Goal: Check status: Check status

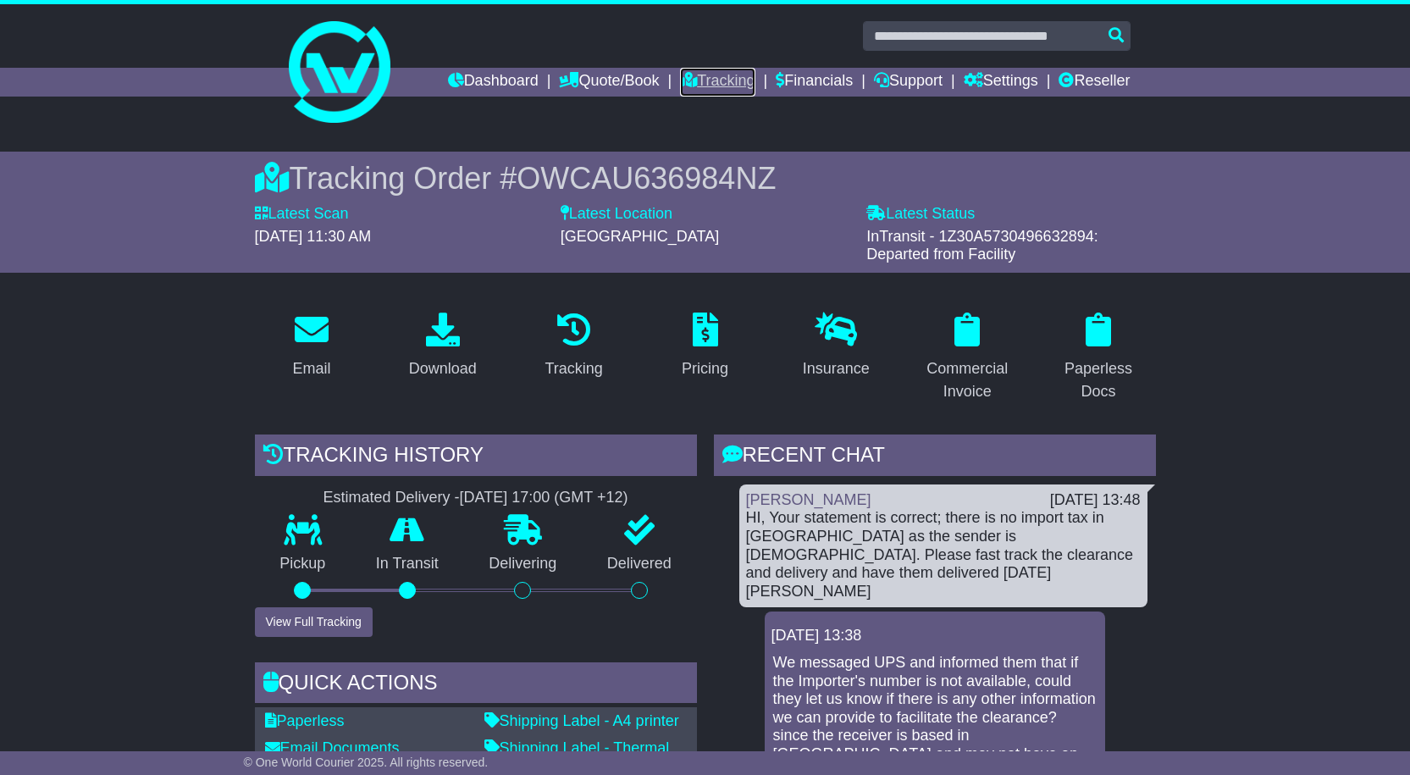
click at [712, 86] on link "Tracking" at bounding box center [717, 82] width 75 height 29
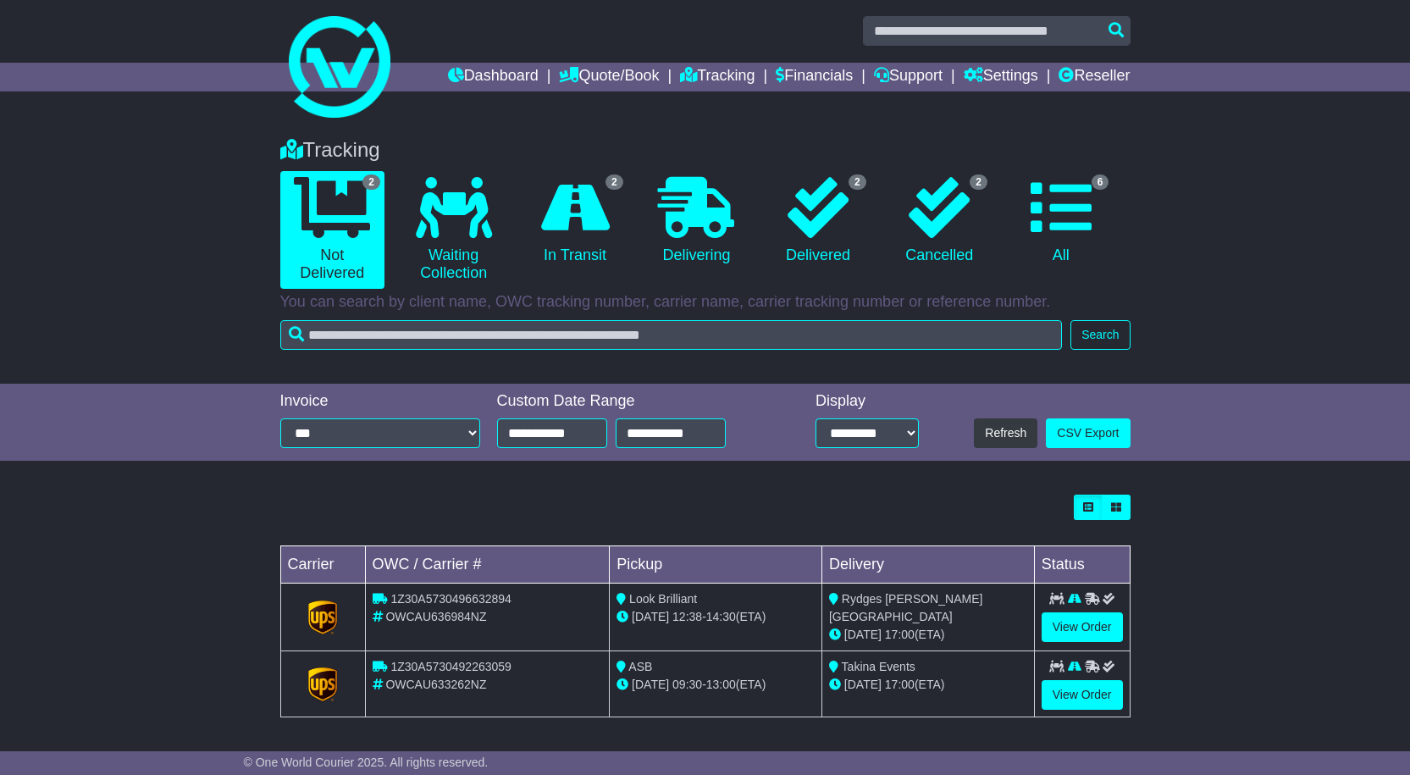
scroll to position [6, 0]
click at [1076, 694] on link "View Order" at bounding box center [1082, 694] width 81 height 30
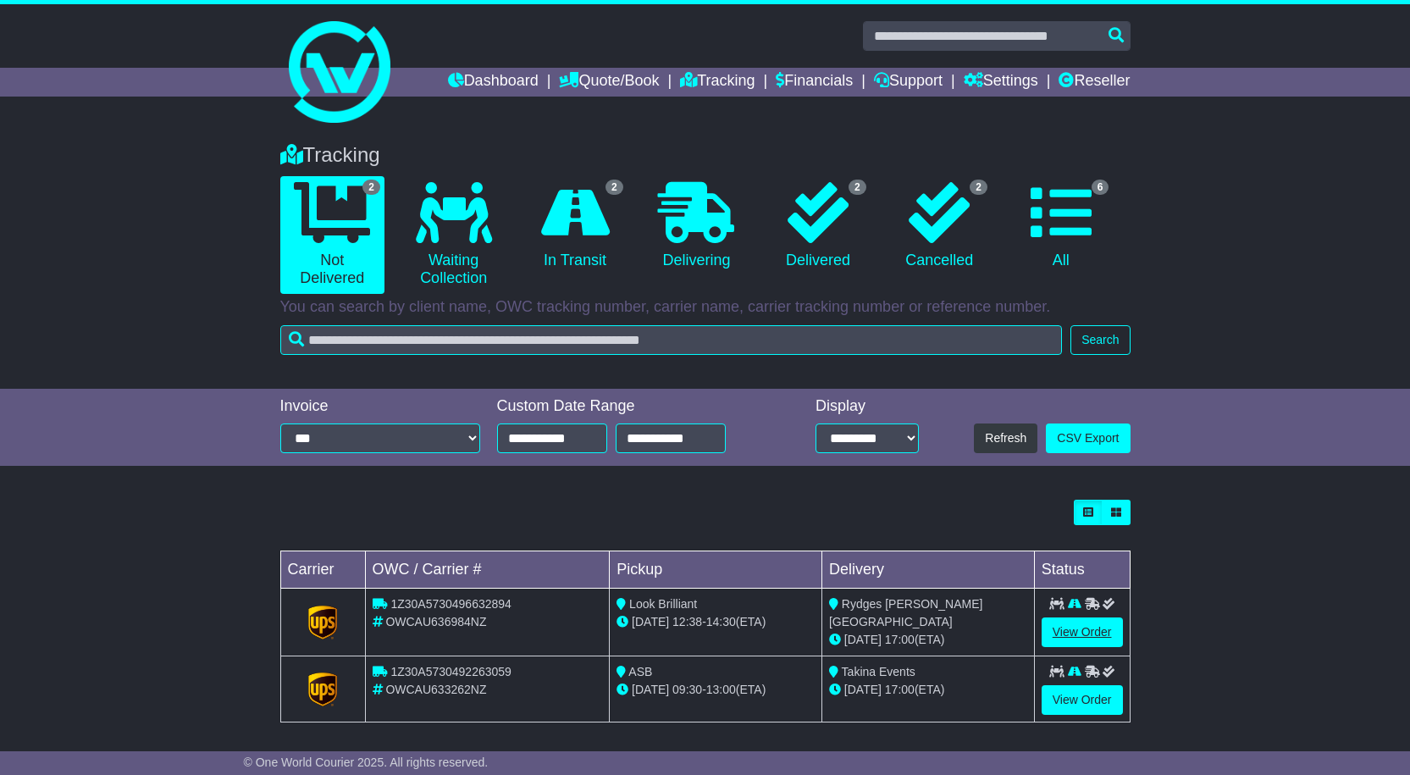
scroll to position [6, 0]
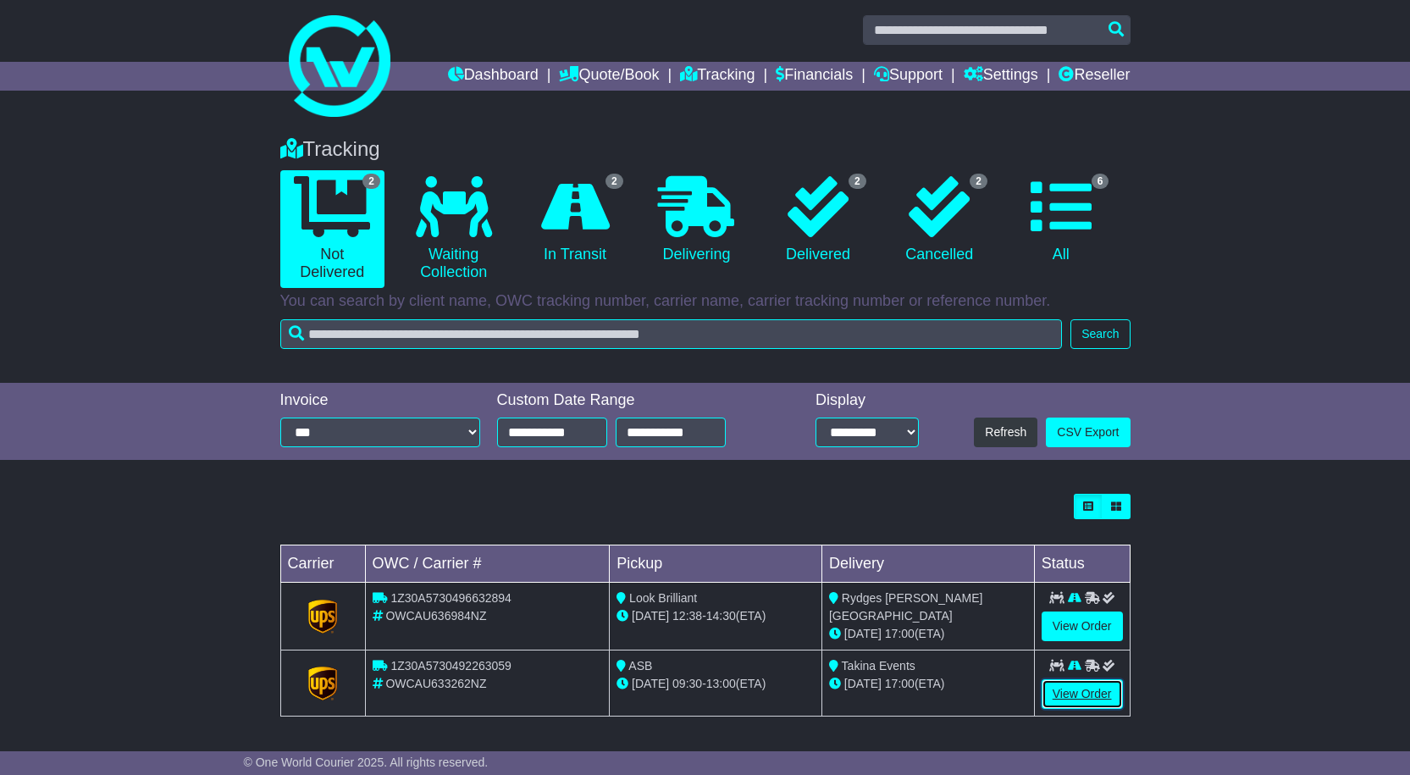
click at [1088, 689] on link "View Order" at bounding box center [1082, 694] width 81 height 30
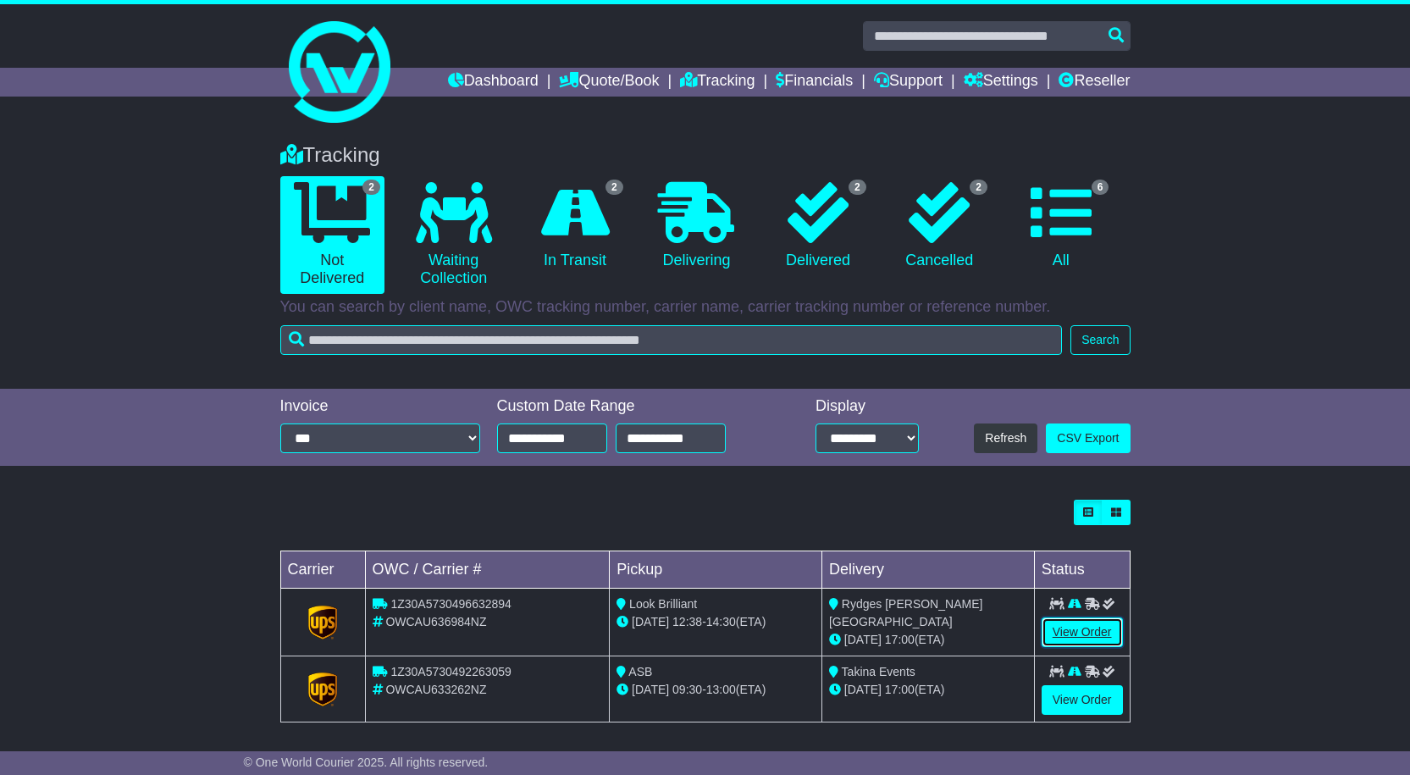
click at [1082, 633] on link "View Order" at bounding box center [1082, 632] width 81 height 30
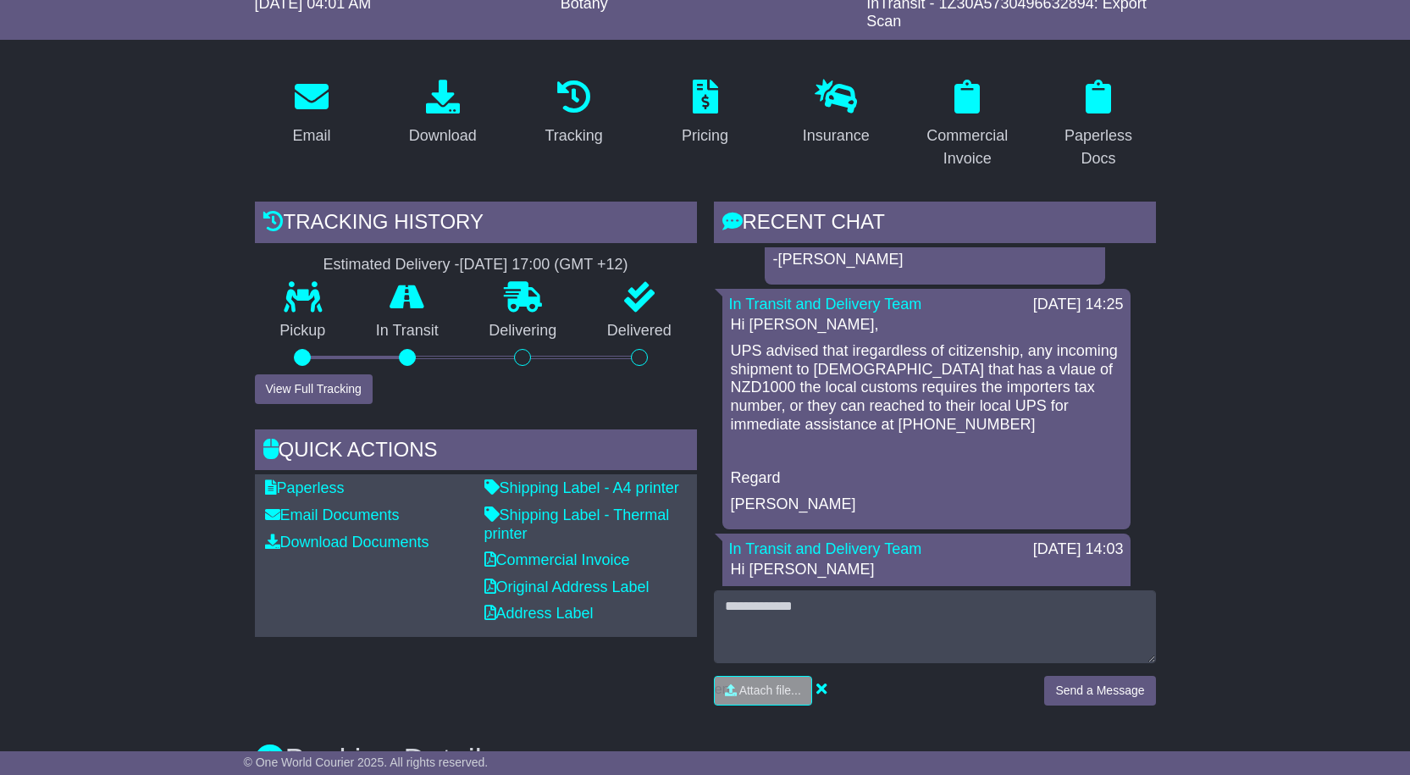
scroll to position [254, 0]
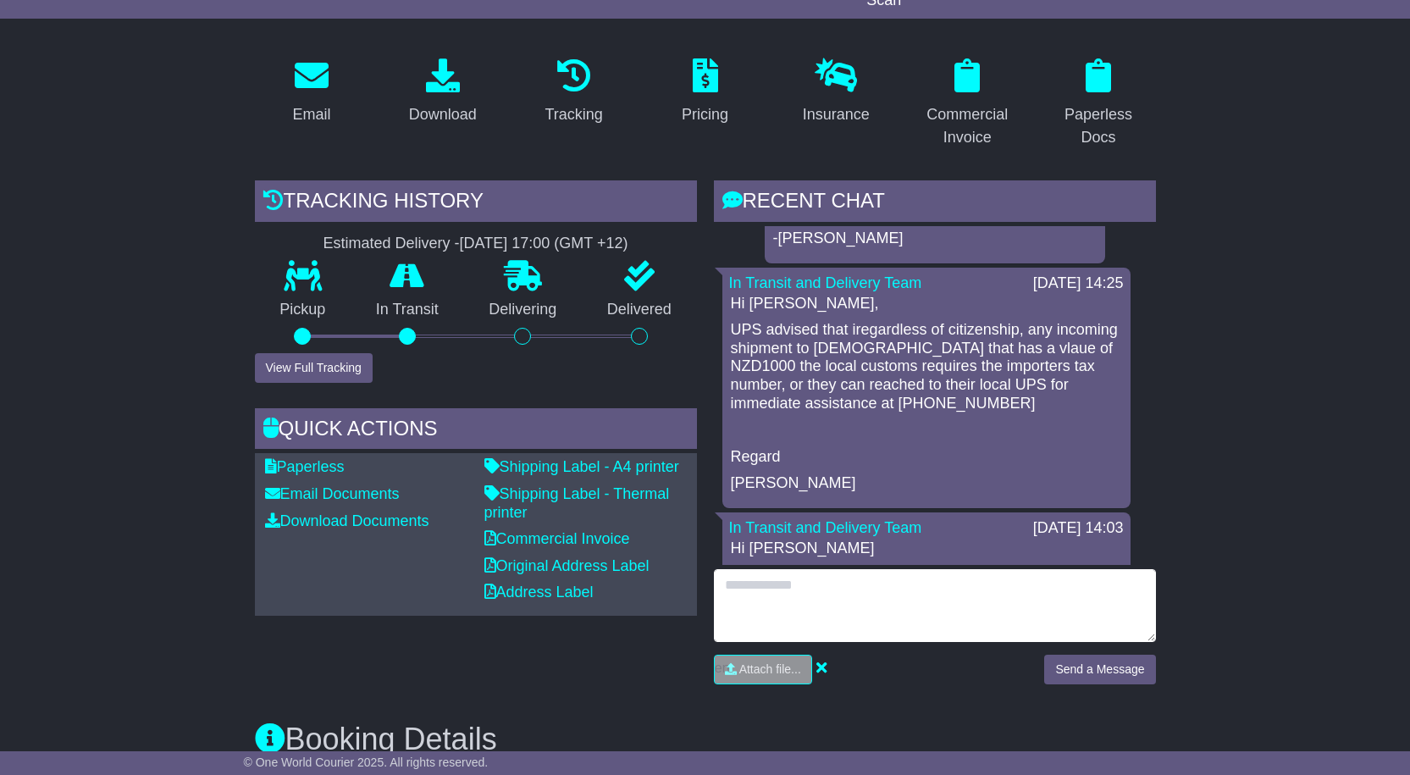
click at [858, 621] on textarea at bounding box center [935, 605] width 442 height 73
type textarea "**********"
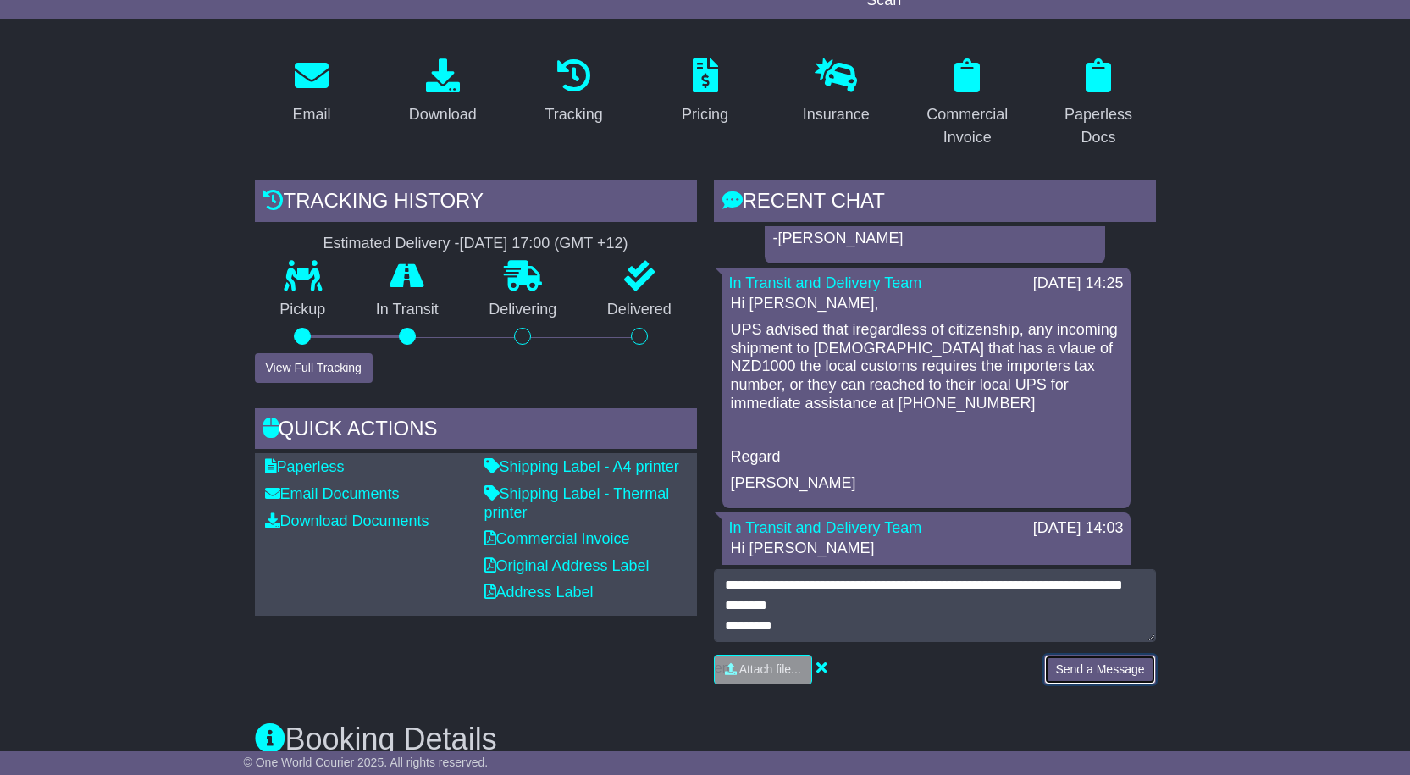
click at [1104, 677] on button "Send a Message" at bounding box center [1099, 670] width 111 height 30
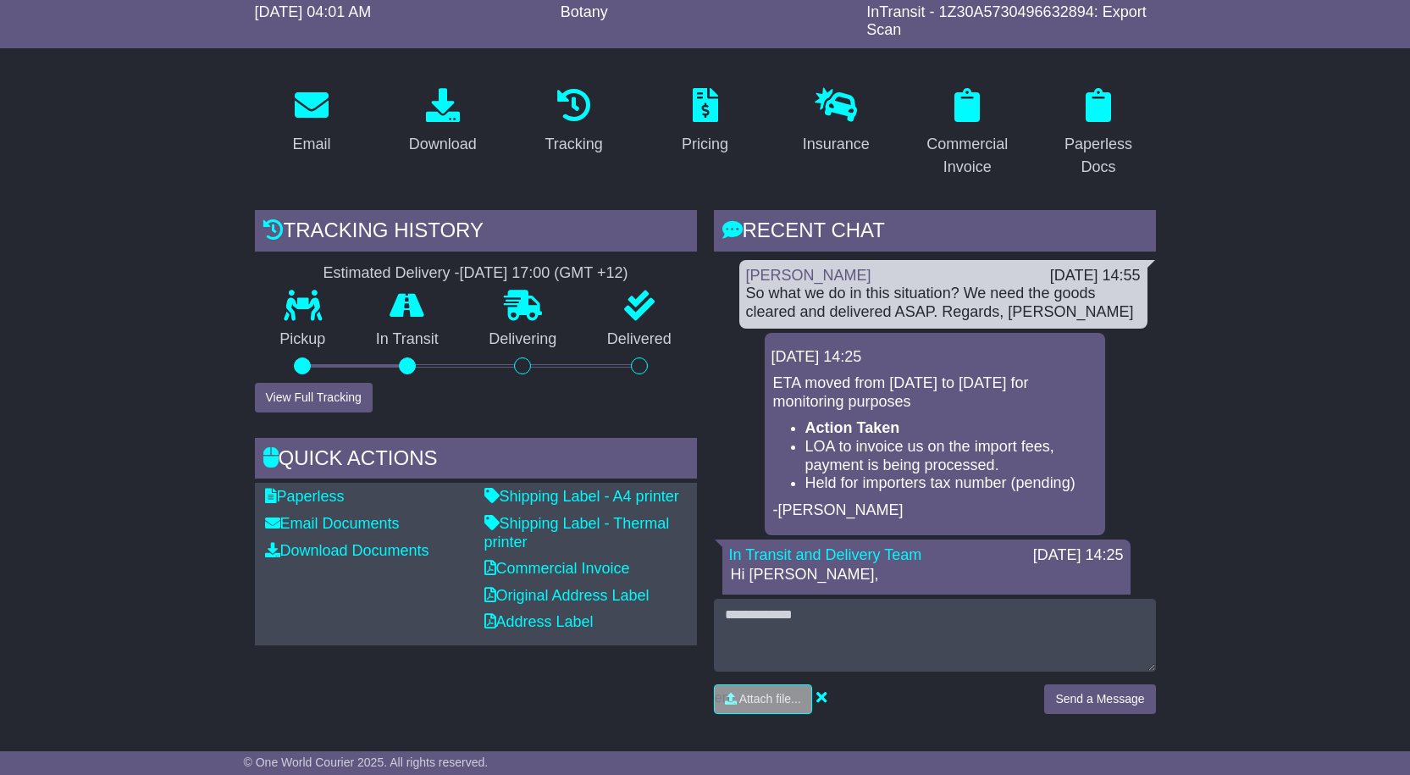
scroll to position [254, 0]
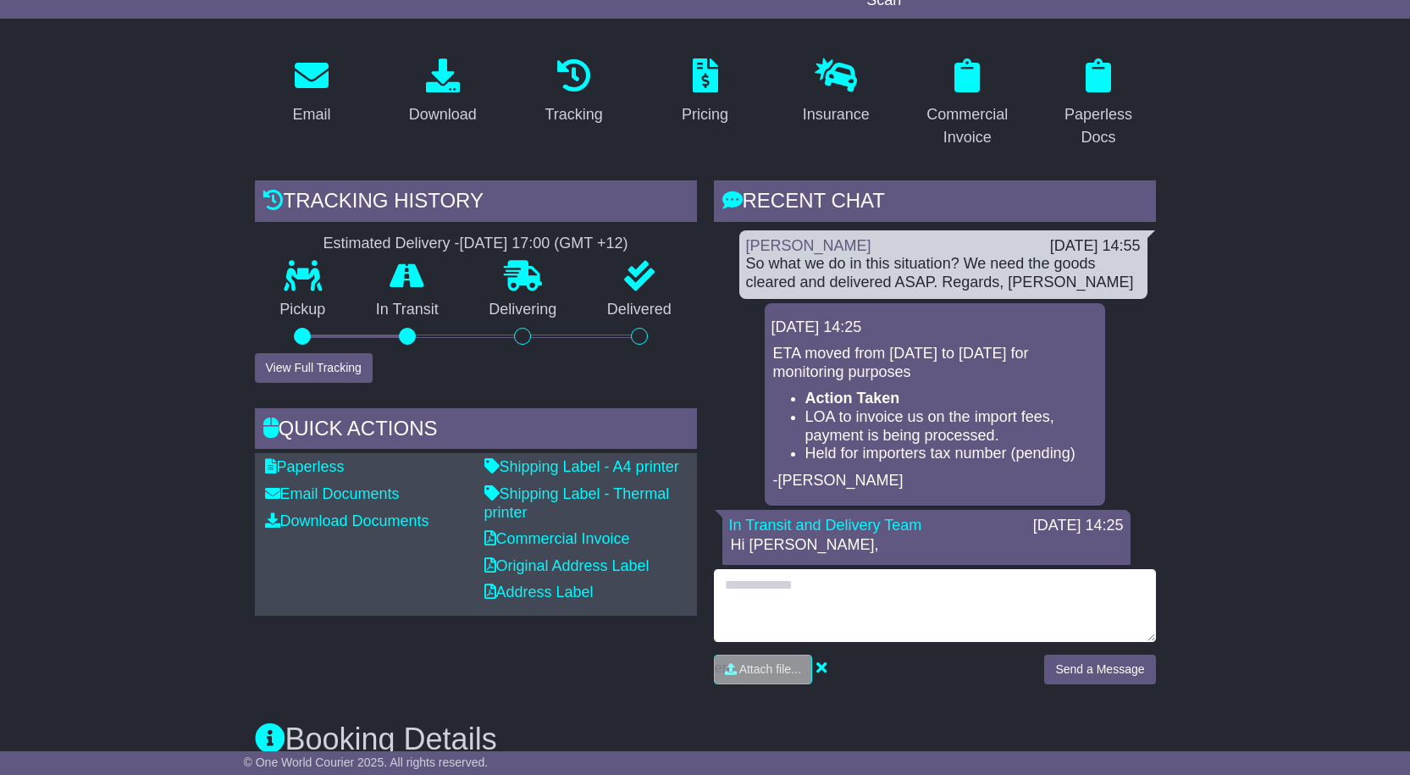
click at [883, 581] on textarea at bounding box center [935, 605] width 442 height 73
type textarea "**********"
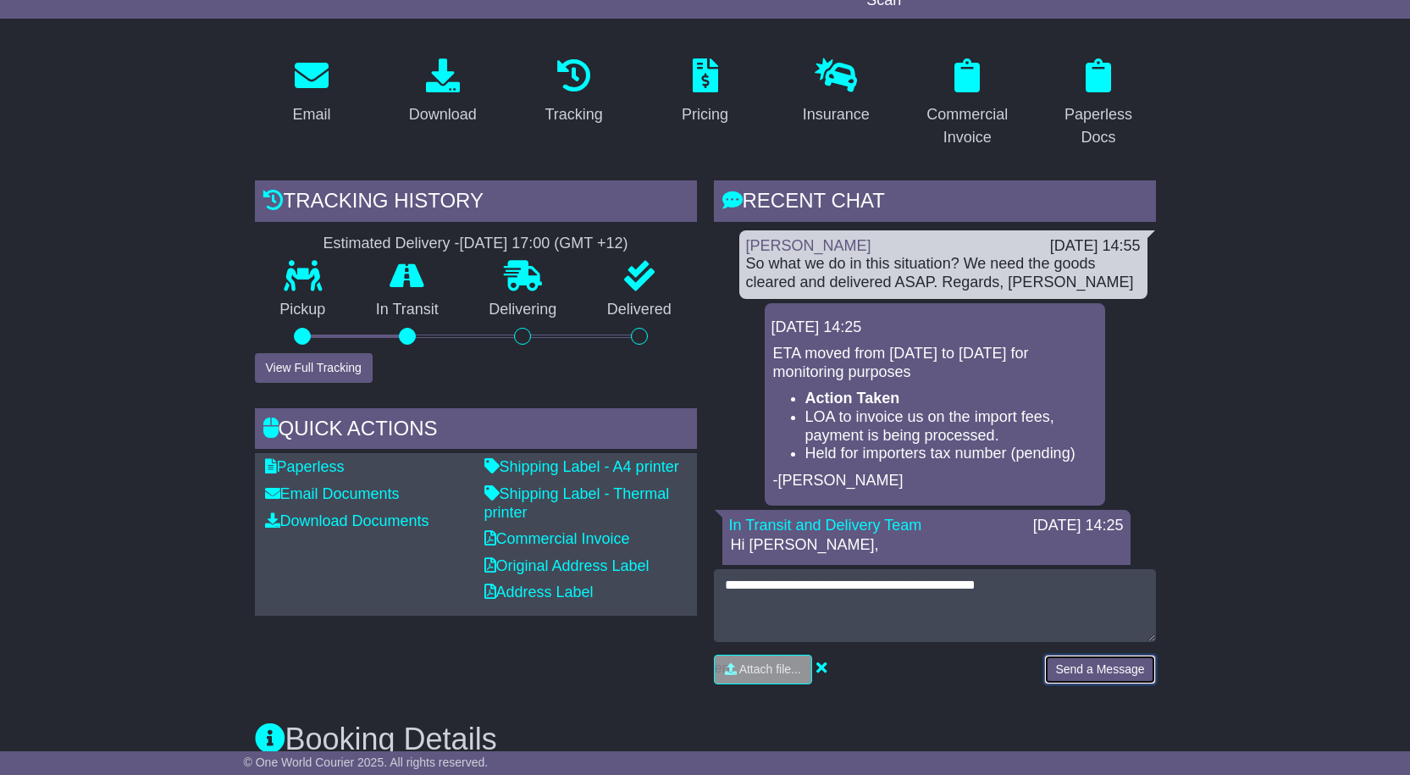
click at [1120, 669] on button "Send a Message" at bounding box center [1099, 670] width 111 height 30
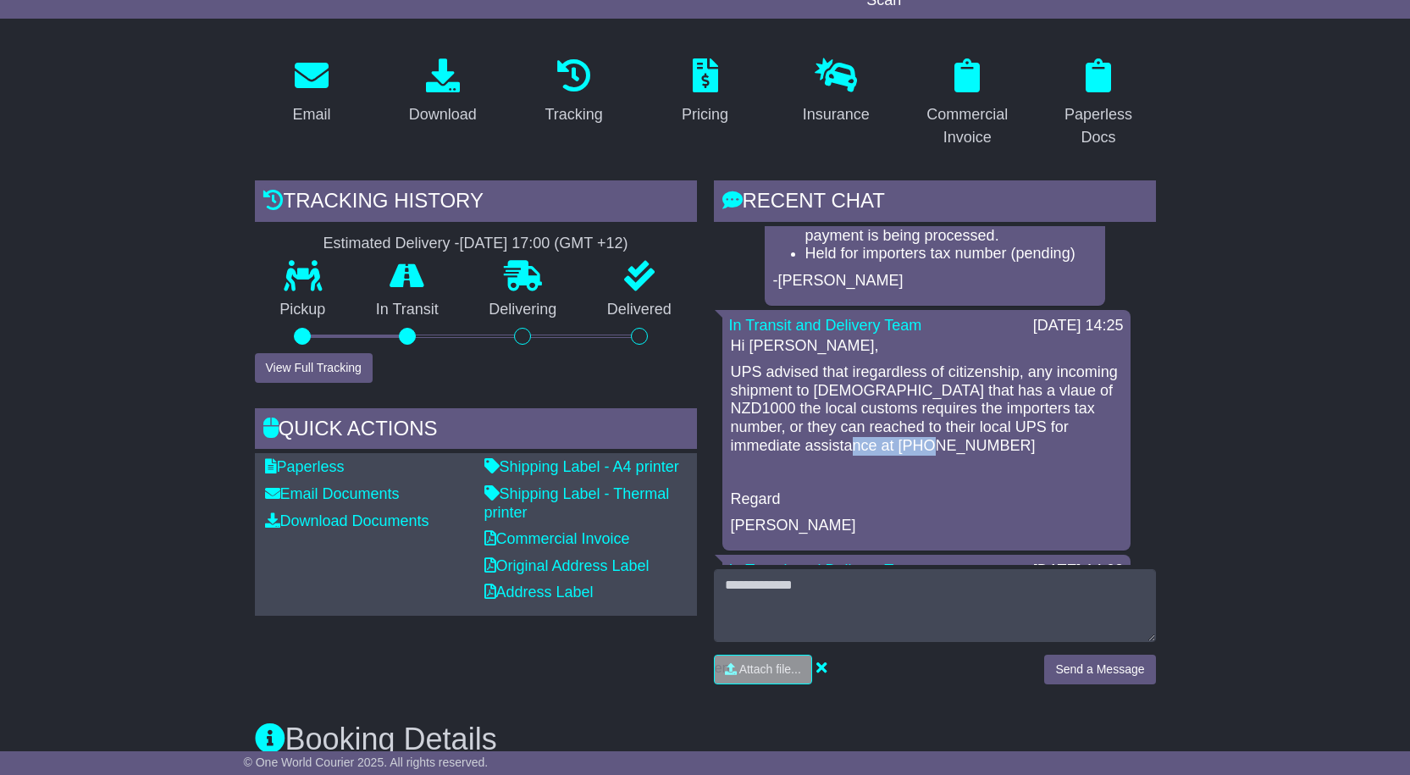
drag, startPoint x: 897, startPoint y: 446, endPoint x: 1015, endPoint y: 452, distance: 118.7
click at [1015, 452] on p "UPS advised that iregardless of citizenship, any incoming shipment to New Zeala…" at bounding box center [926, 408] width 391 height 91
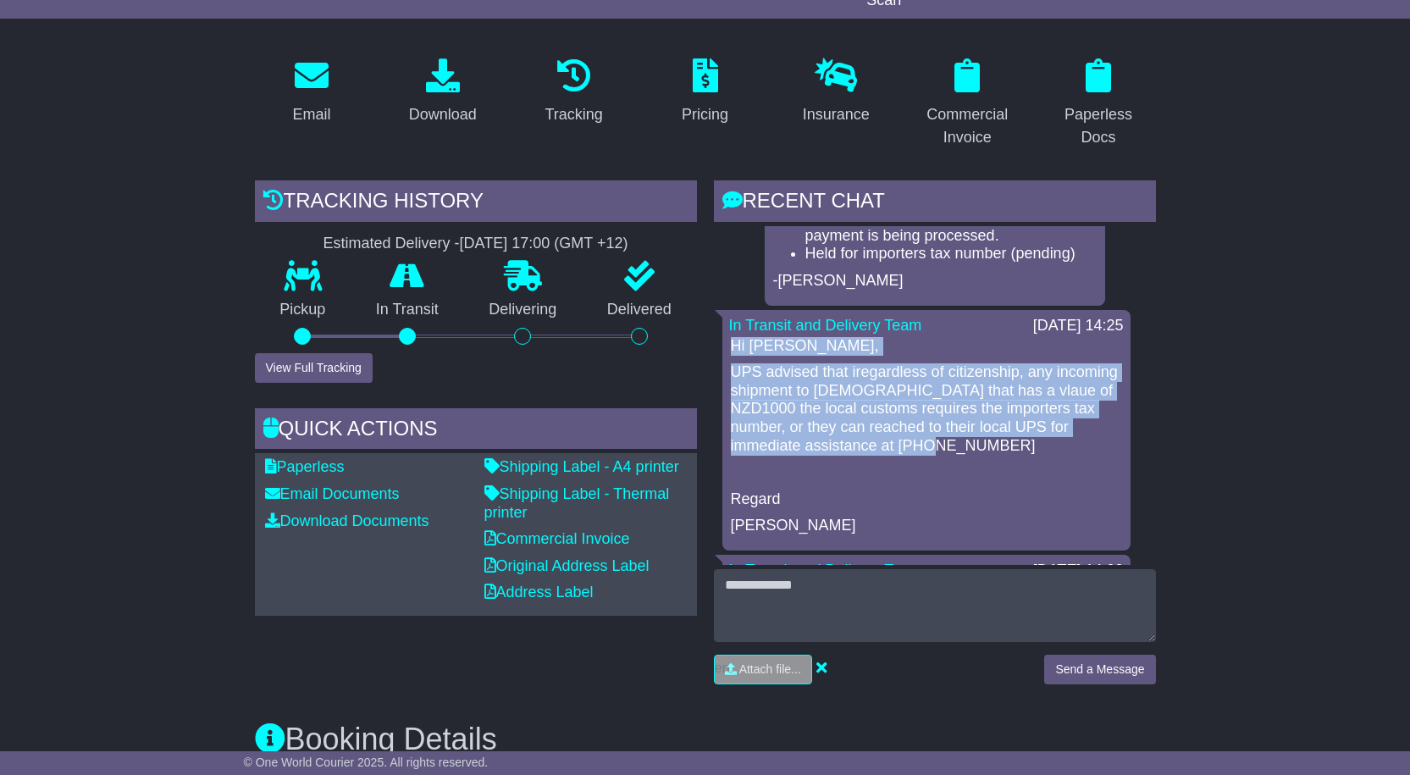
drag, startPoint x: 733, startPoint y: 346, endPoint x: 1022, endPoint y: 446, distance: 305.6
click at [1022, 446] on div "Hi Georges, UPS advised that iregardless of citizenship, any incoming shipment …" at bounding box center [926, 436] width 395 height 198
copy div "Hi Georges, UPS advised that iregardless of citizenship, any incoming shipment …"
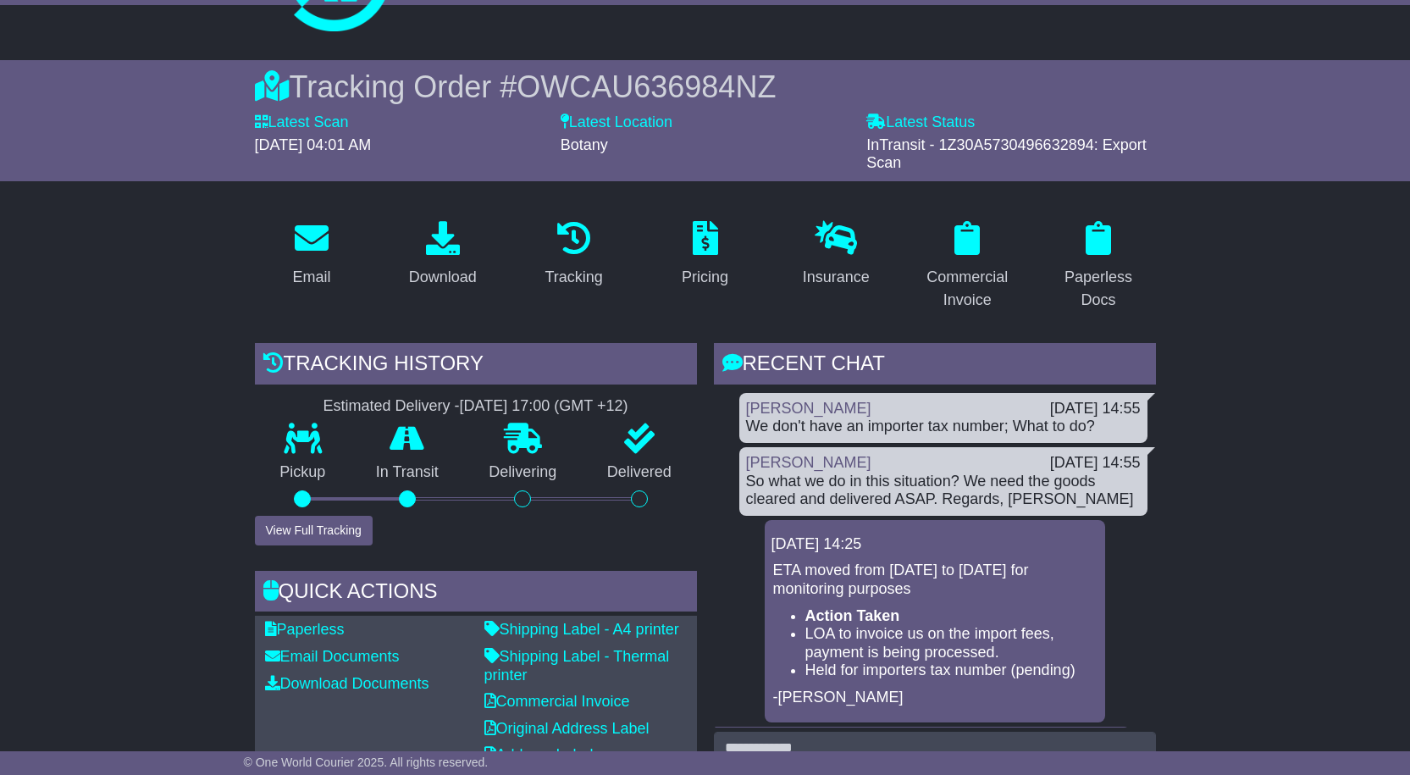
scroll to position [0, 0]
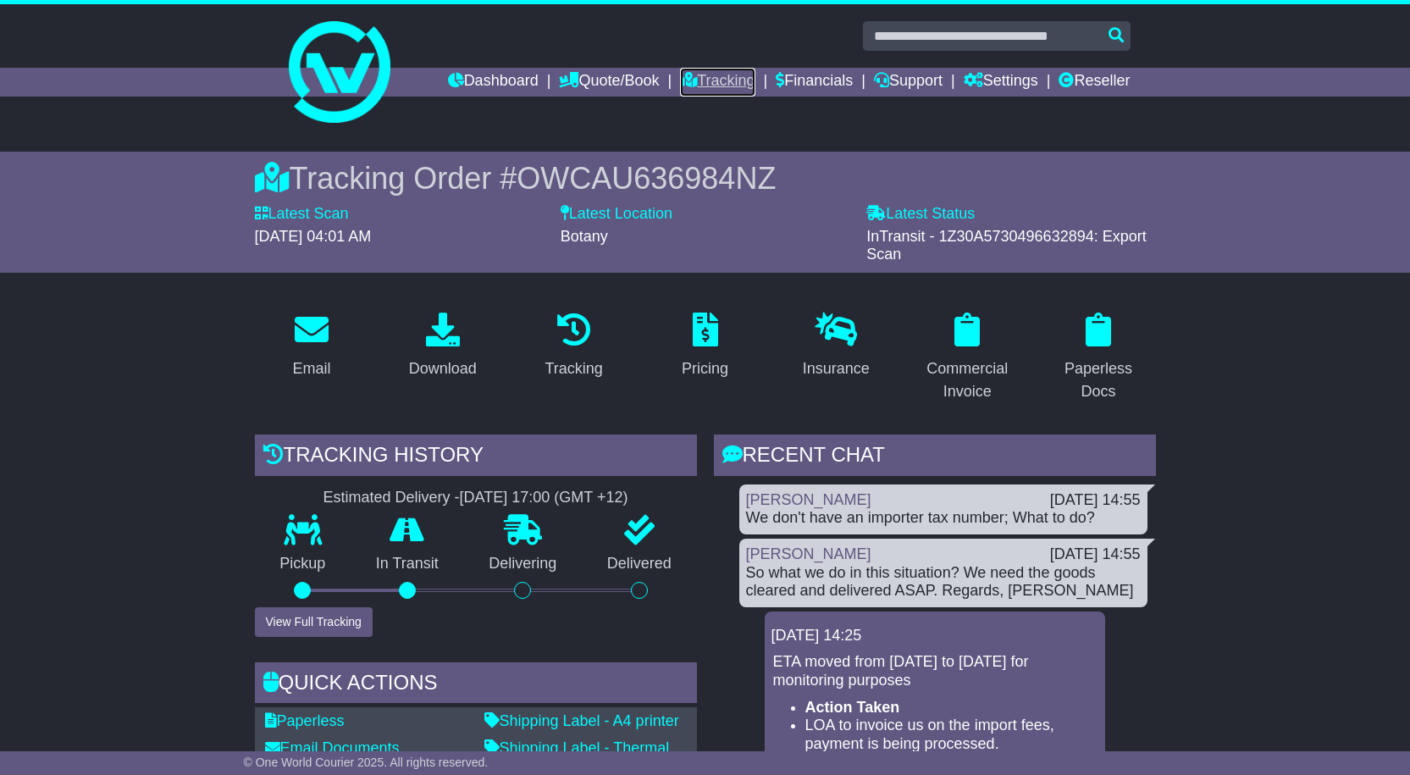
click at [708, 83] on link "Tracking" at bounding box center [717, 82] width 75 height 29
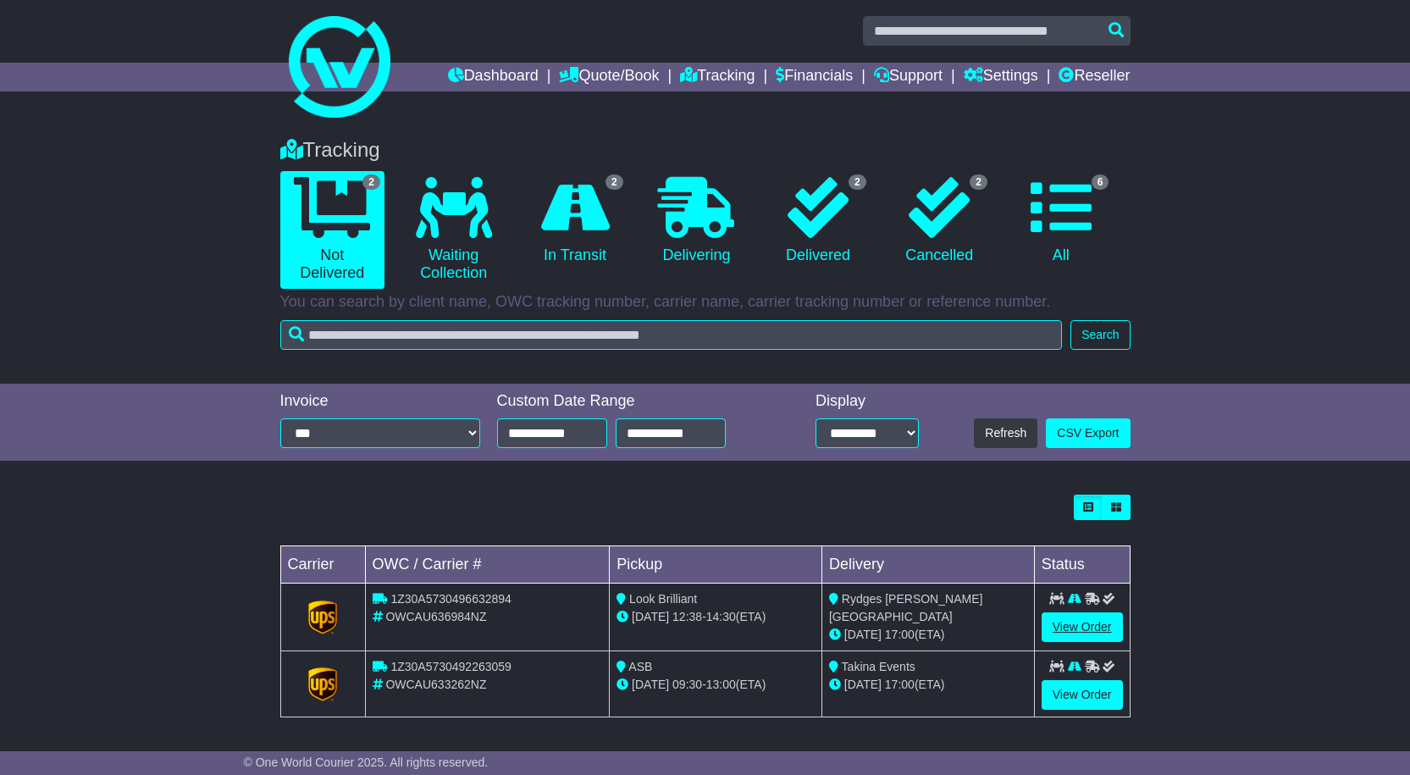
scroll to position [6, 0]
click at [1082, 630] on link "View Order" at bounding box center [1082, 626] width 81 height 30
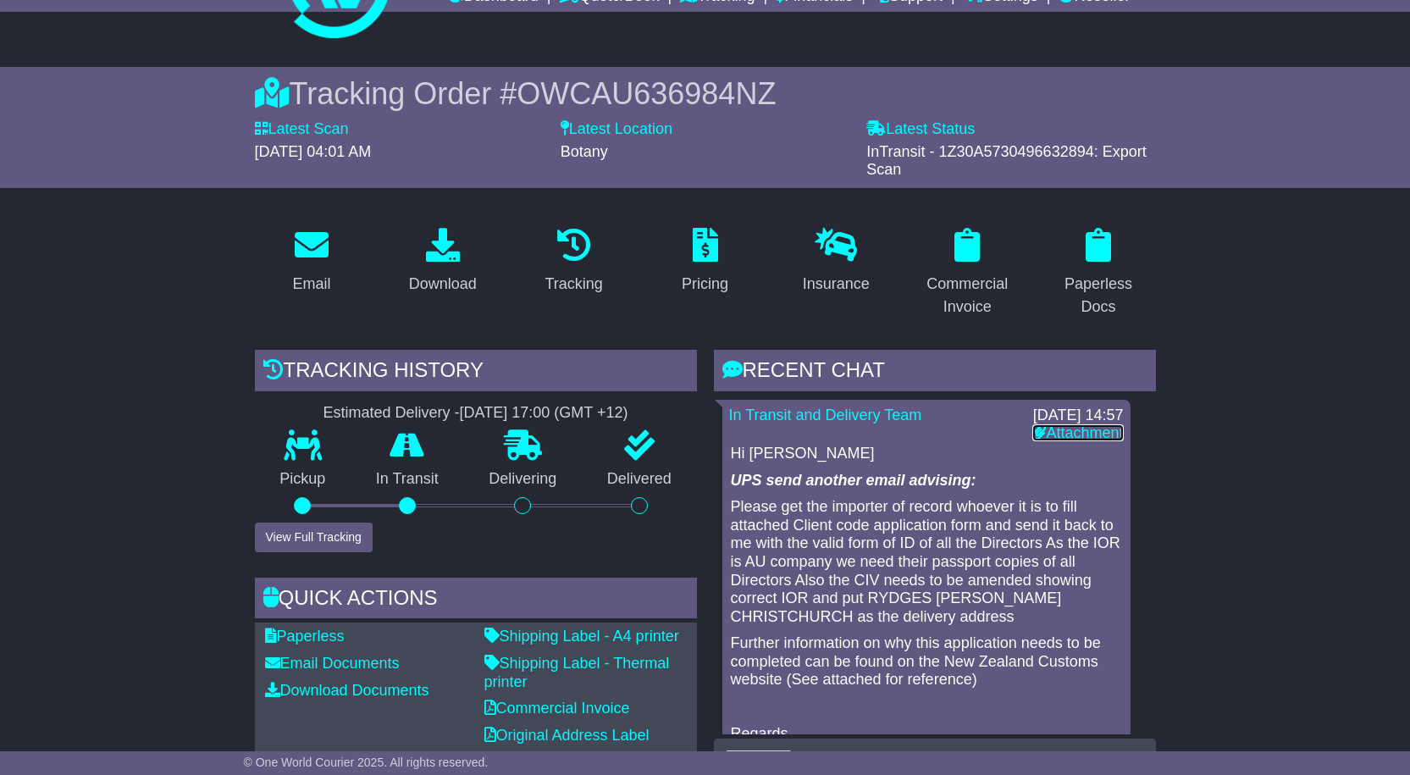
click at [1076, 429] on link "Attachment" at bounding box center [1077, 432] width 91 height 17
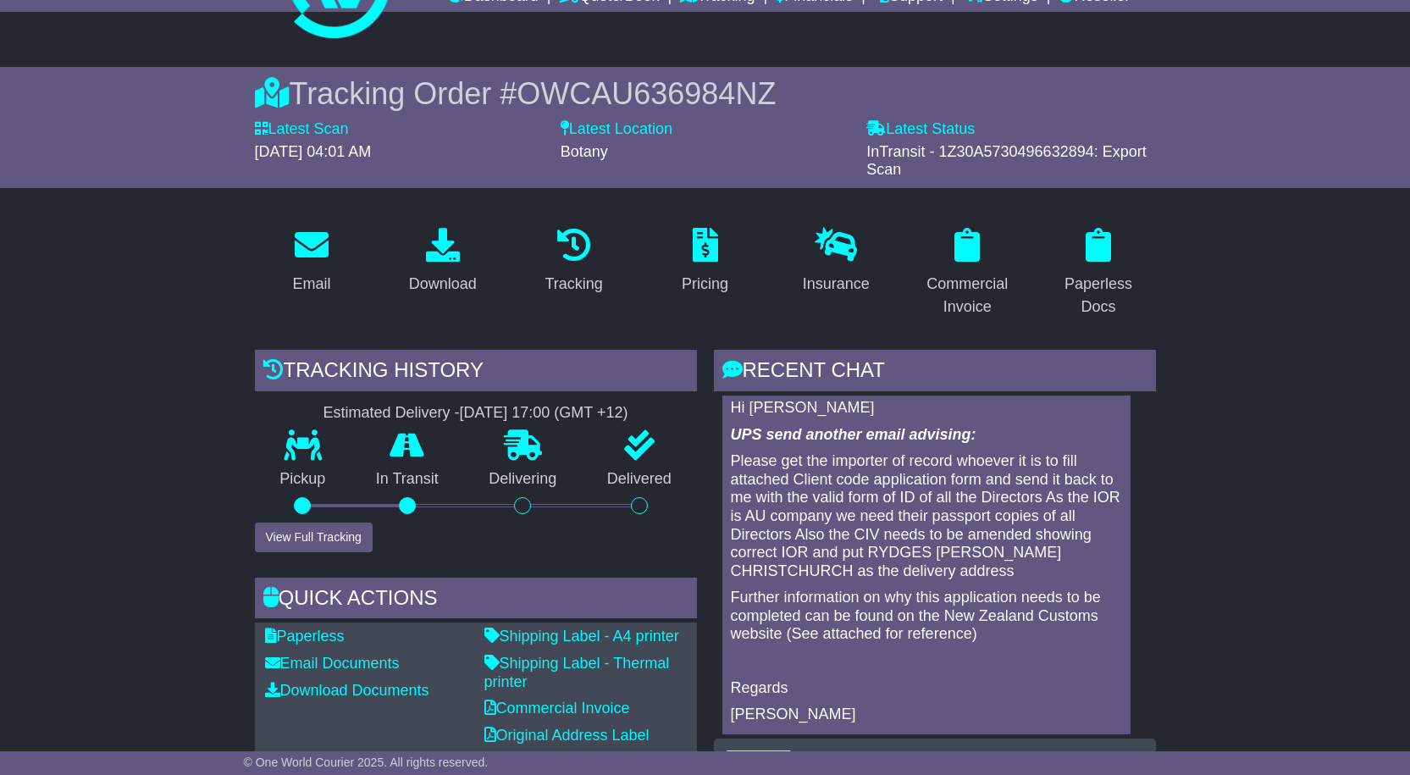
scroll to position [85, 0]
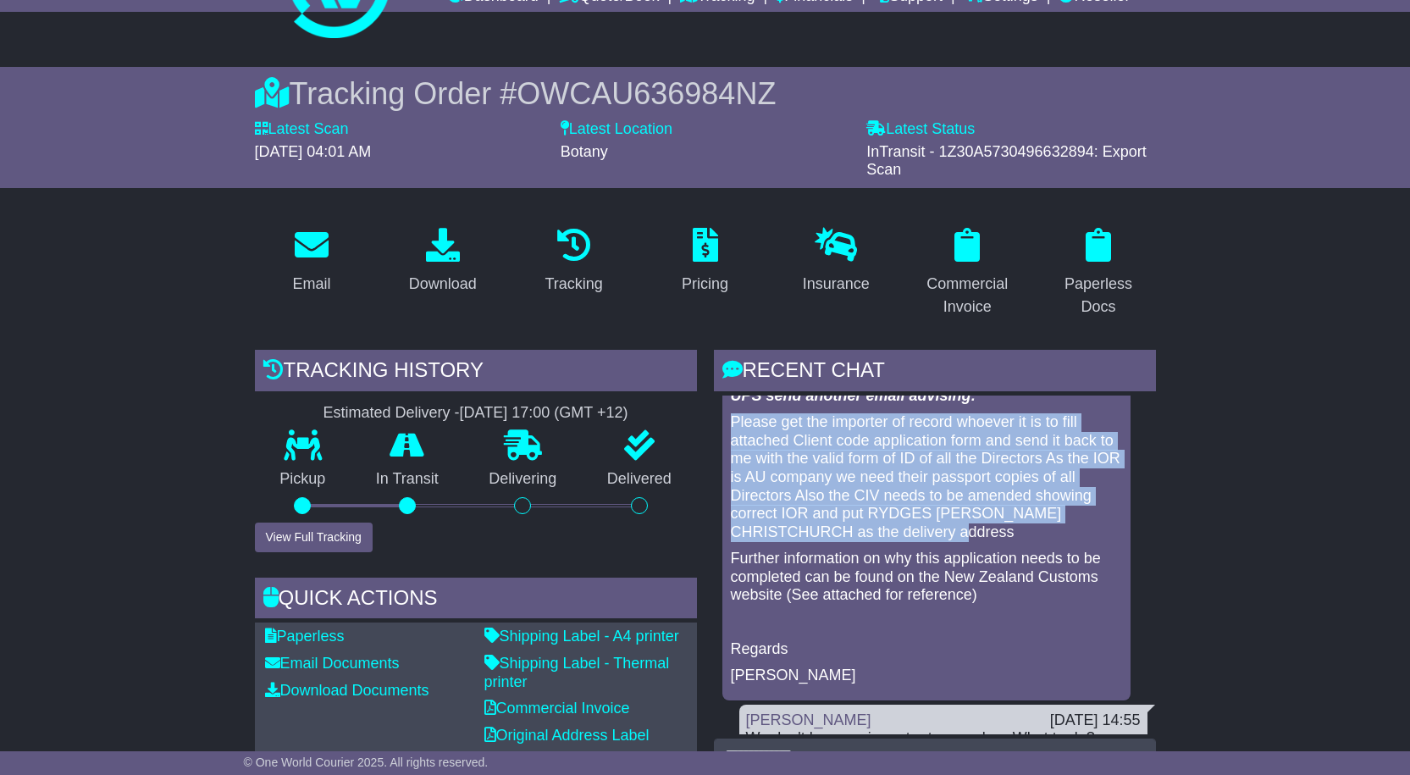
drag, startPoint x: 733, startPoint y: 416, endPoint x: 1034, endPoint y: 534, distance: 322.9
click at [1034, 534] on p "Please get the importer of record whoever it is to fill attached Client code ap…" at bounding box center [926, 477] width 391 height 128
copy p "Please get the importer of record whoever it is to fill attached Client code ap…"
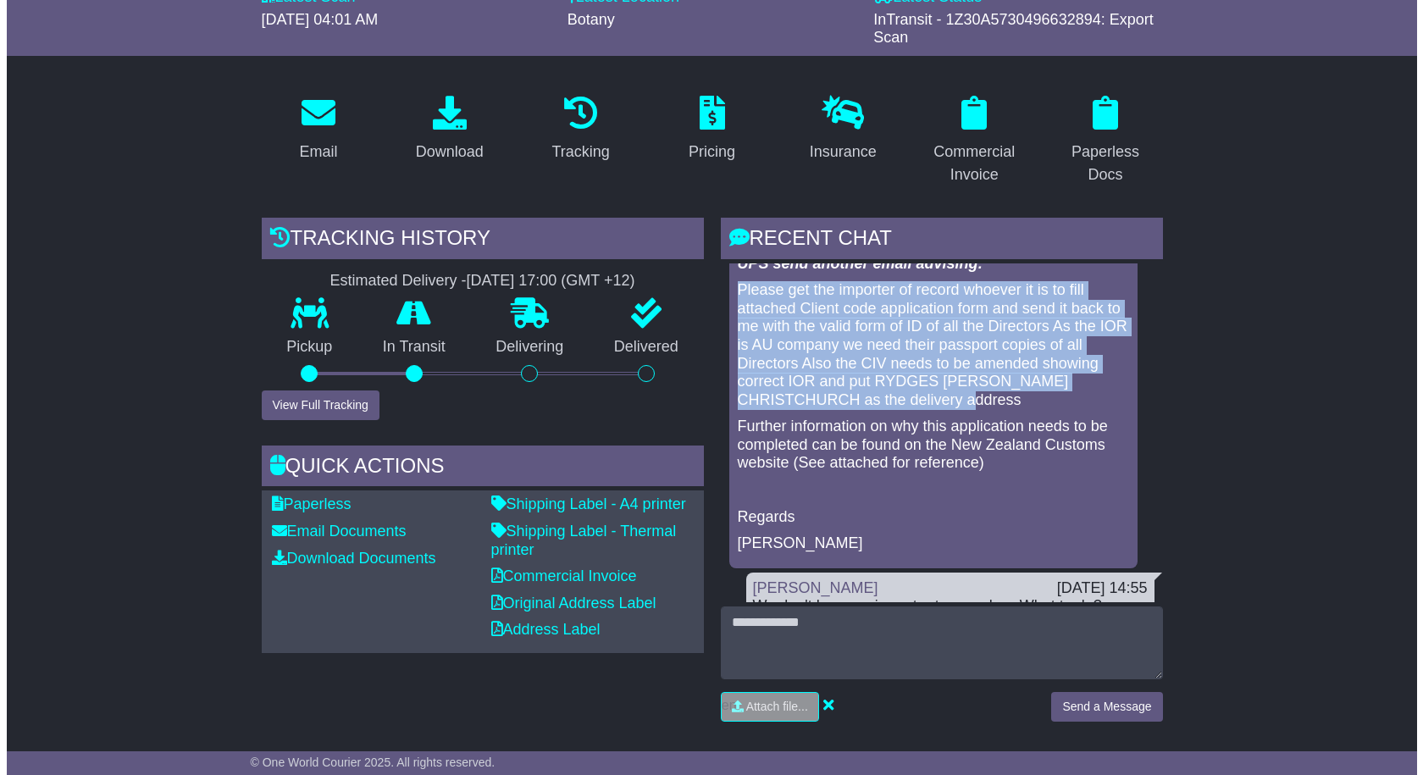
scroll to position [254, 0]
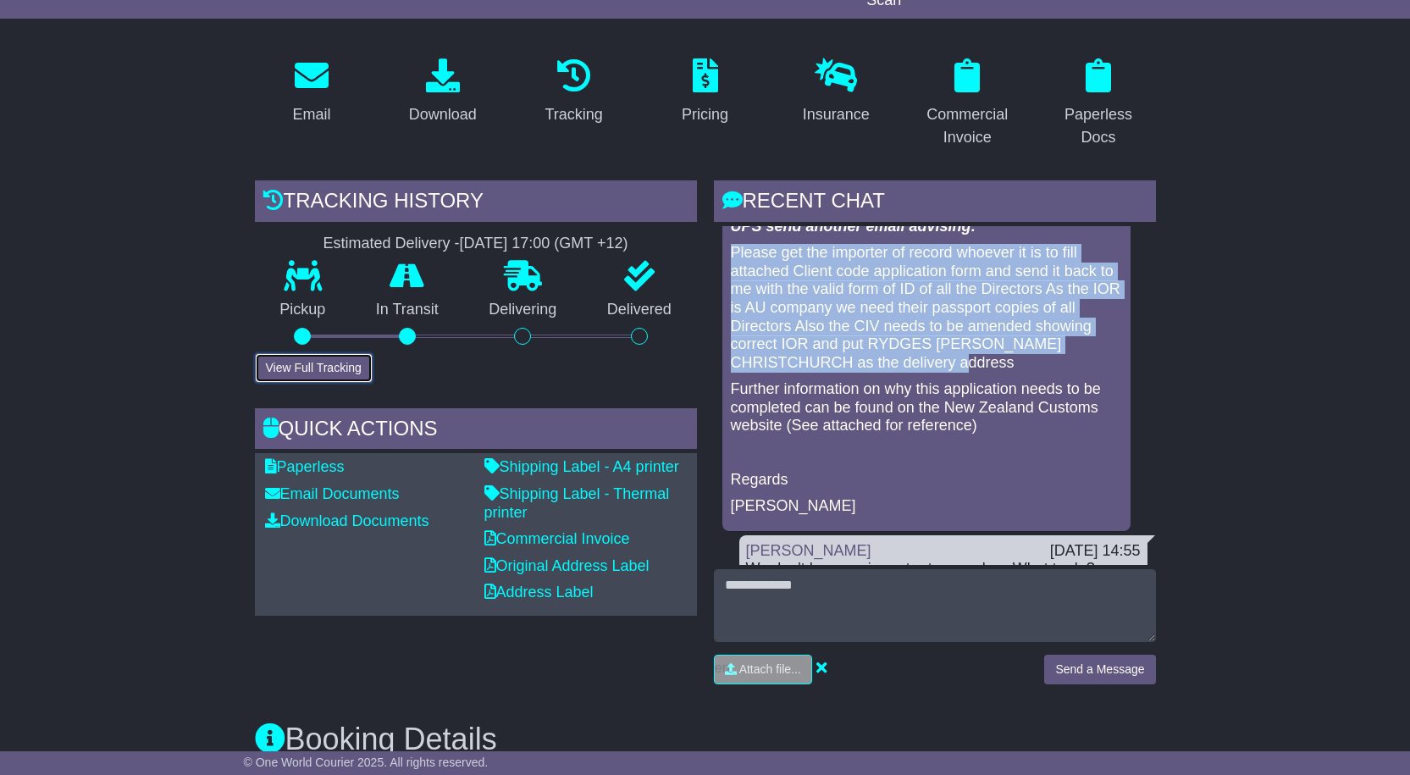
click at [302, 366] on button "View Full Tracking" at bounding box center [314, 368] width 118 height 30
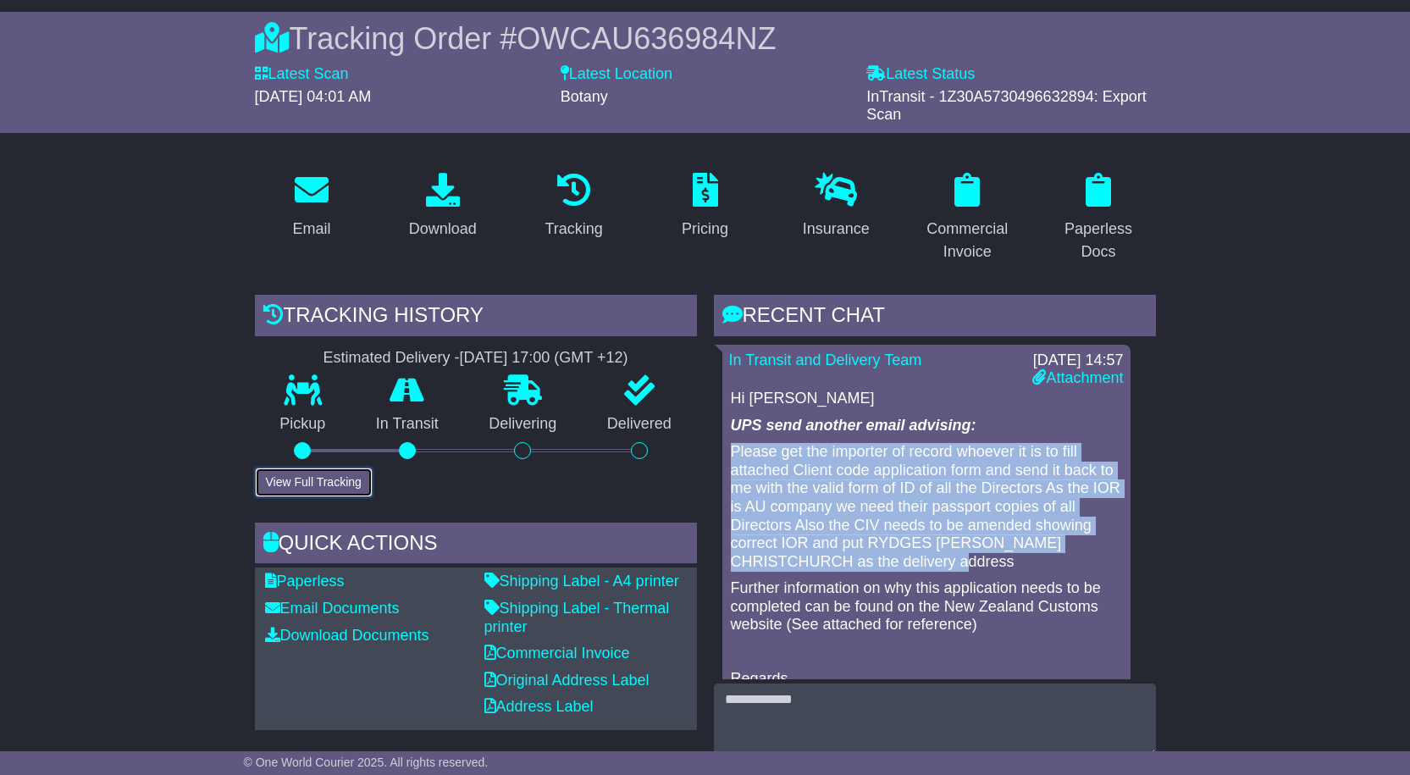
scroll to position [0, 0]
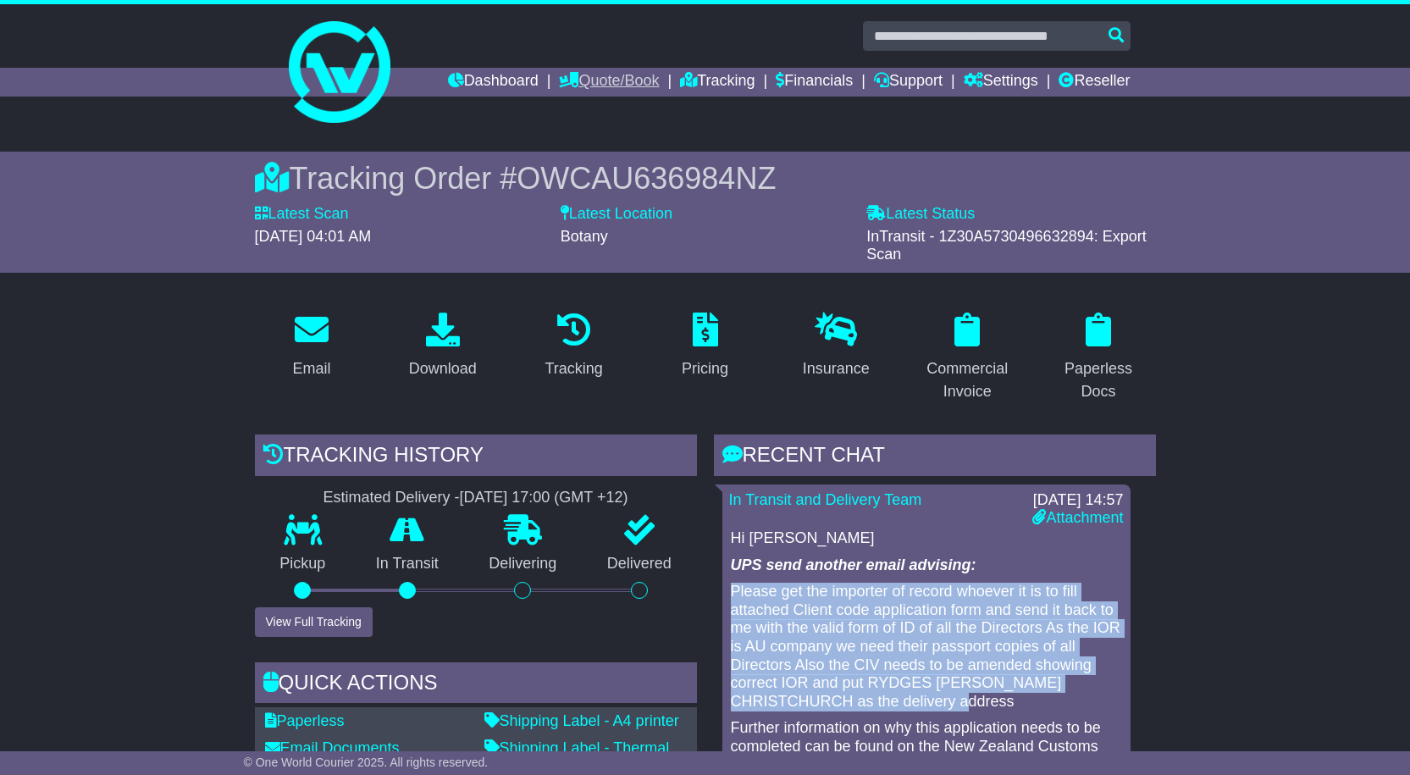
click at [620, 80] on link "Quote/Book" at bounding box center [609, 82] width 100 height 29
click at [480, 82] on link "Dashboard" at bounding box center [493, 82] width 91 height 29
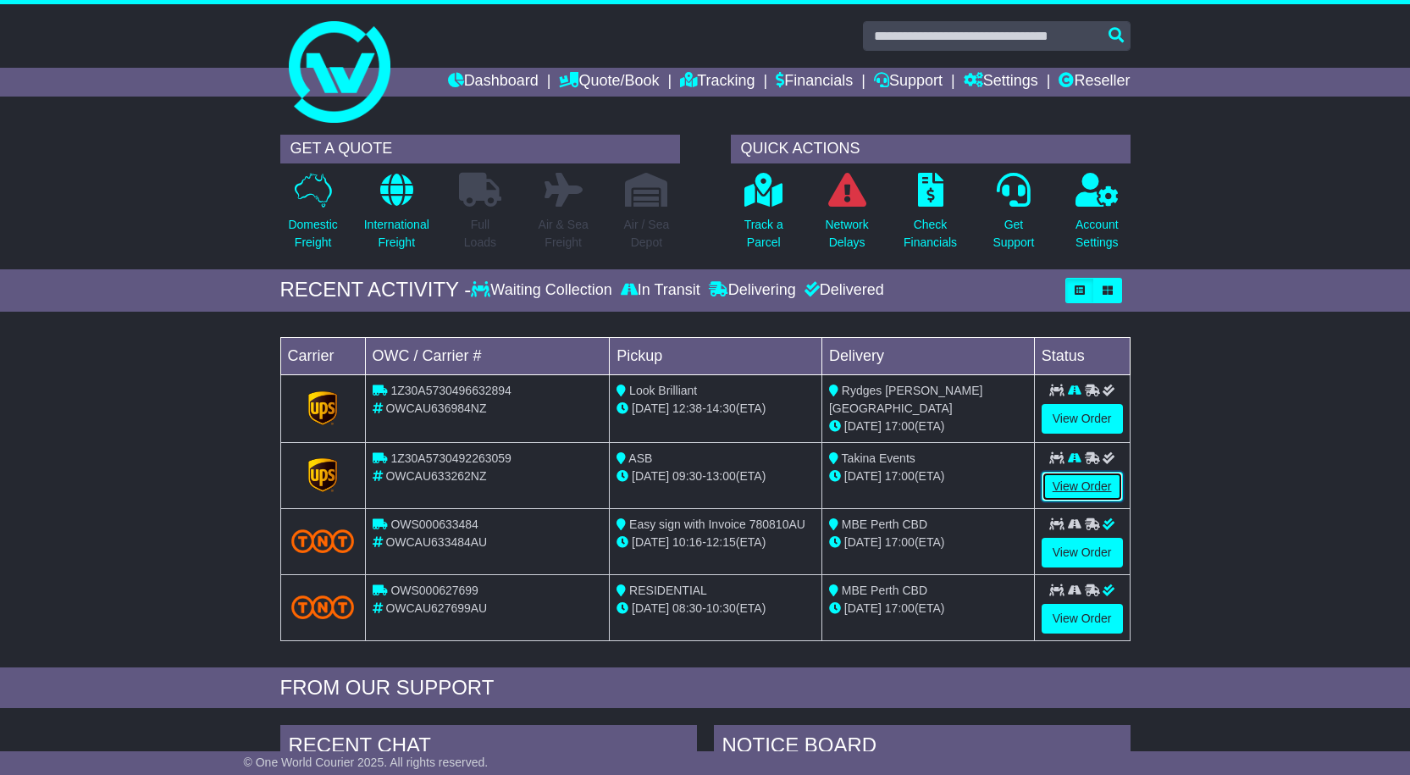
click at [1071, 481] on link "View Order" at bounding box center [1082, 487] width 81 height 30
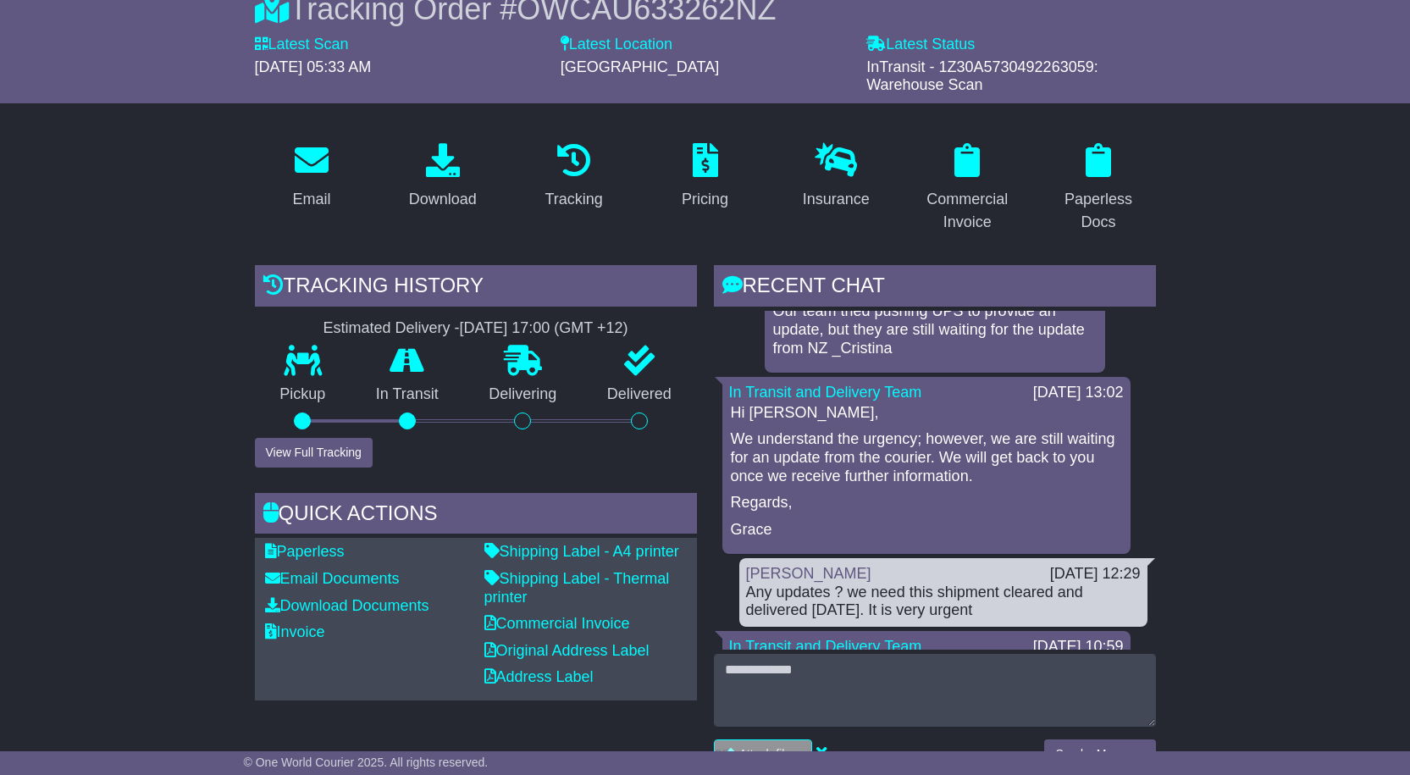
scroll to position [85, 0]
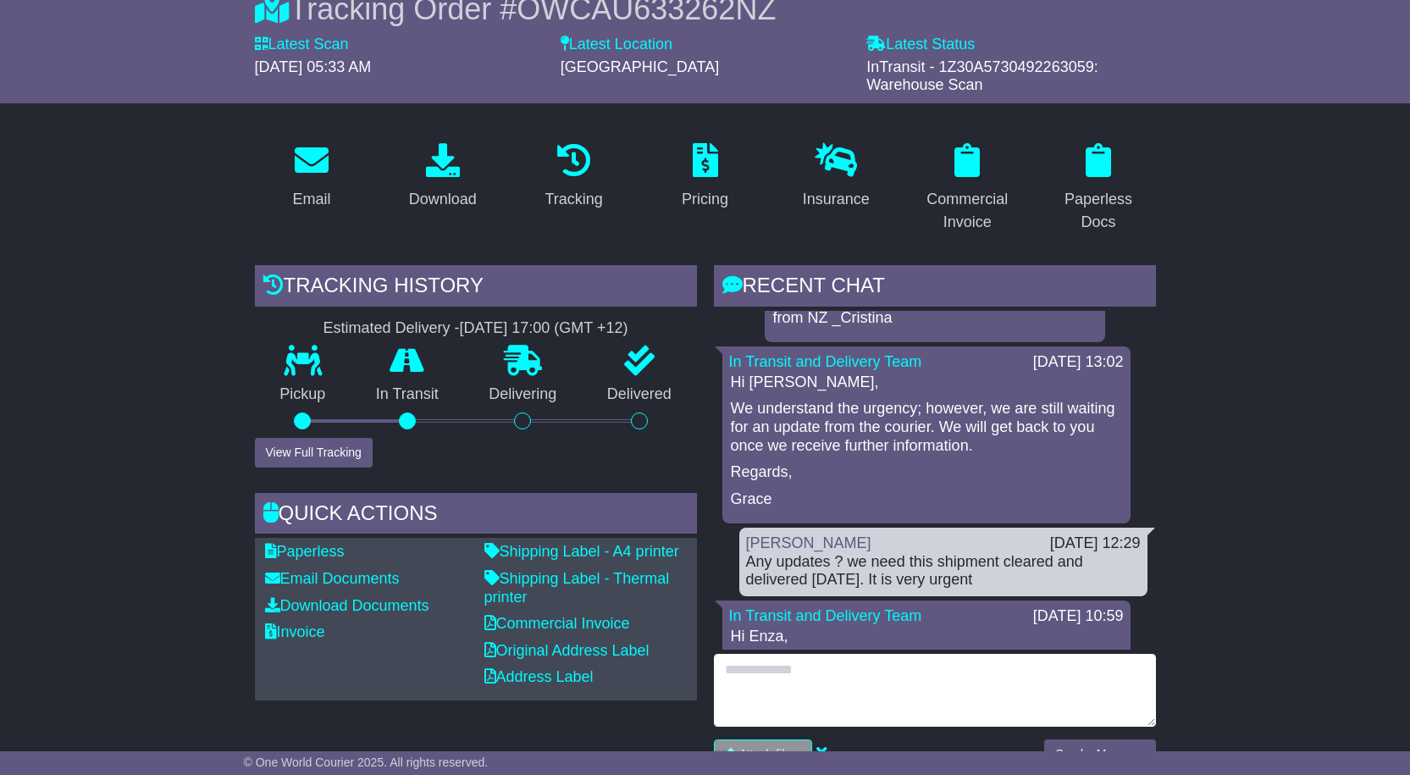
click at [858, 678] on textarea at bounding box center [935, 690] width 442 height 73
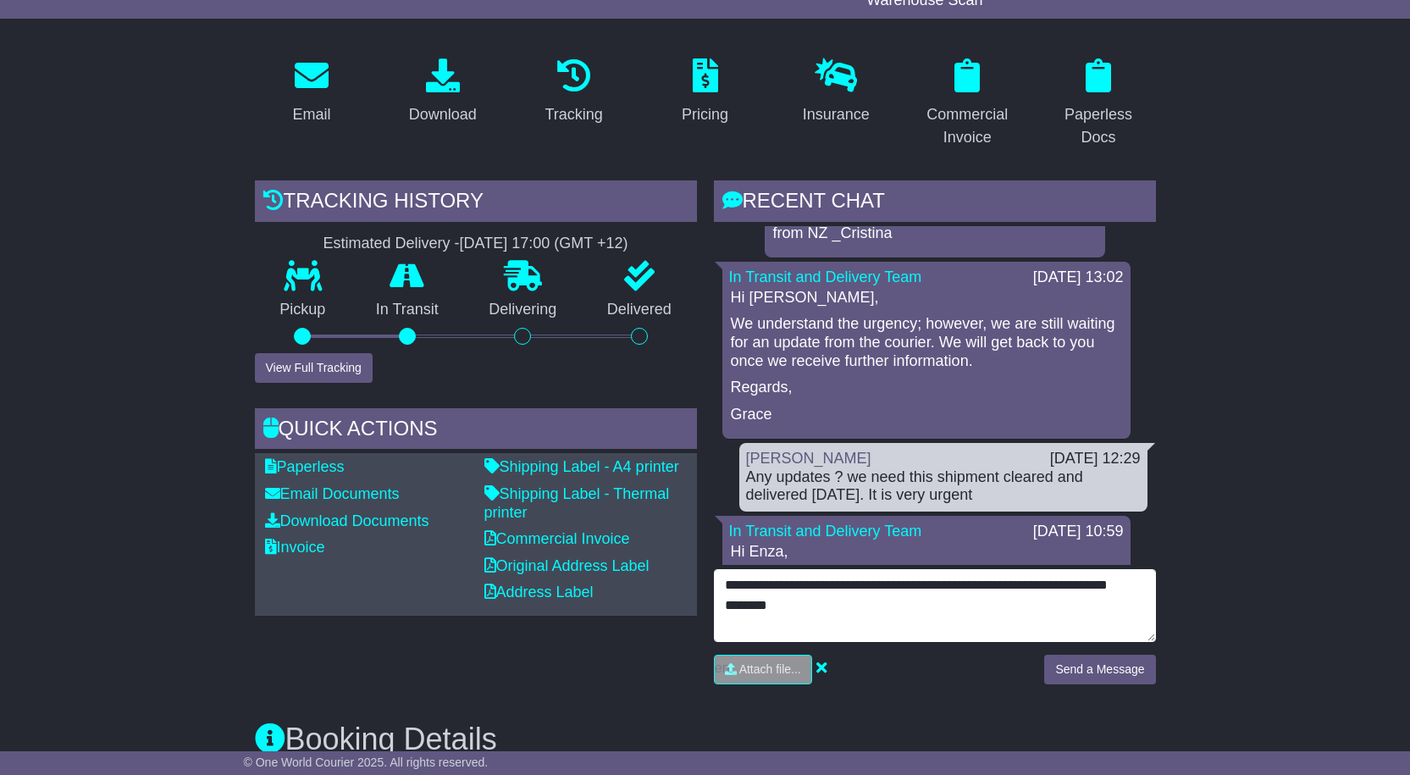
click at [822, 601] on textarea "**********" at bounding box center [935, 605] width 442 height 73
click at [1126, 603] on textarea "**********" at bounding box center [935, 605] width 442 height 73
type textarea "**********"
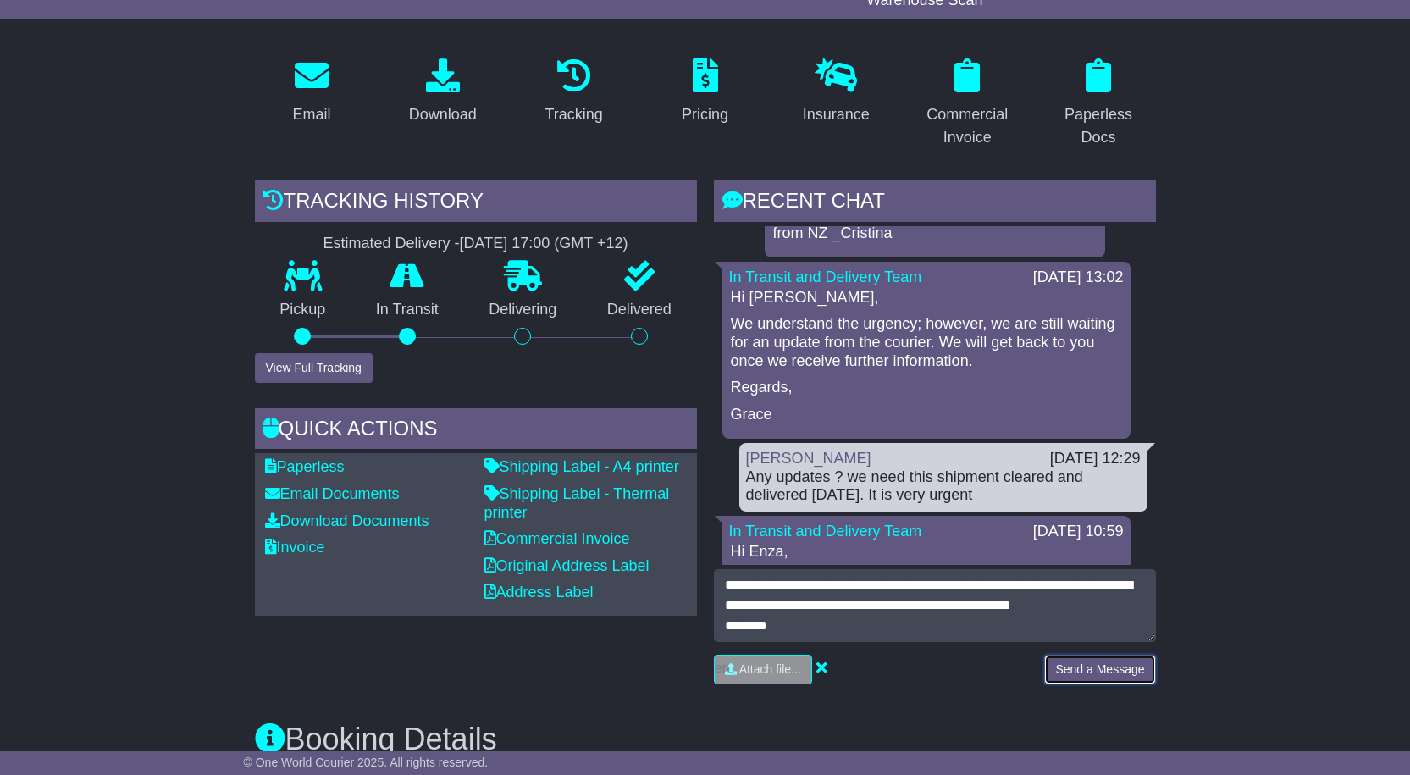
click at [1090, 675] on button "Send a Message" at bounding box center [1099, 670] width 111 height 30
